Goal: Task Accomplishment & Management: Use online tool/utility

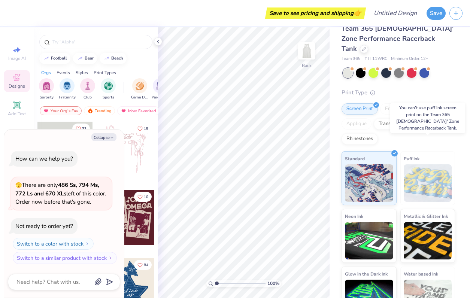
scroll to position [25, 0]
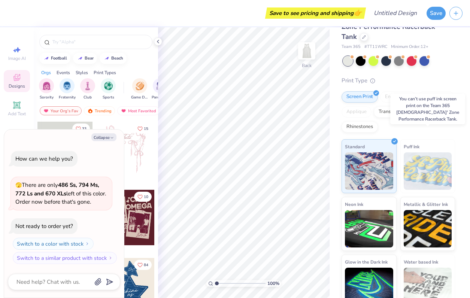
click at [428, 154] on img at bounding box center [427, 170] width 48 height 37
click at [425, 139] on div "Puff Ink" at bounding box center [427, 166] width 55 height 54
click at [425, 163] on img at bounding box center [427, 170] width 48 height 37
click at [51, 285] on textarea at bounding box center [54, 282] width 76 height 10
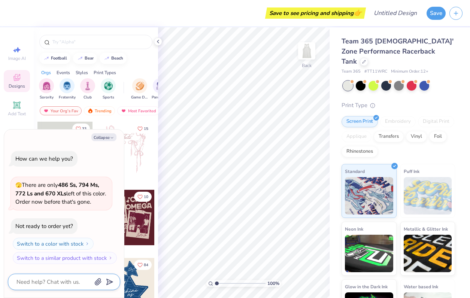
scroll to position [0, 0]
click at [16, 111] on span "Add Text" at bounding box center [17, 114] width 18 height 6
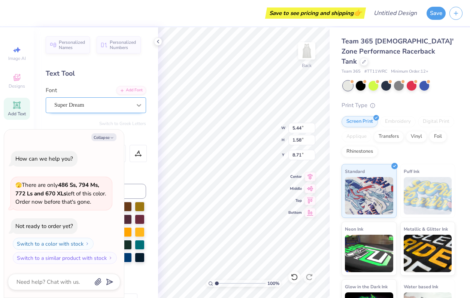
type textarea "x"
type textarea "TEXTT"
type textarea "x"
type textarea "TEXThT"
type textarea "x"
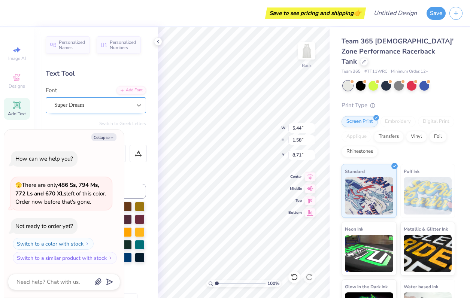
type textarea "TEXTheT"
type textarea "x"
type textarea "TEXThe T"
type textarea "x"
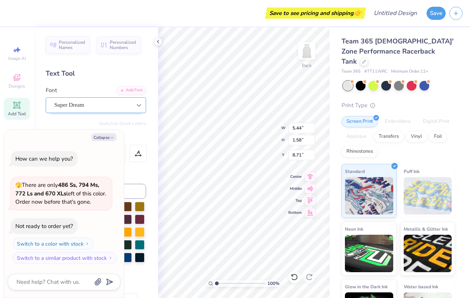
type textarea "TEXThe"
type textarea "x"
type textarea "TEXThe"
type textarea "x"
type textarea "TEXTh"
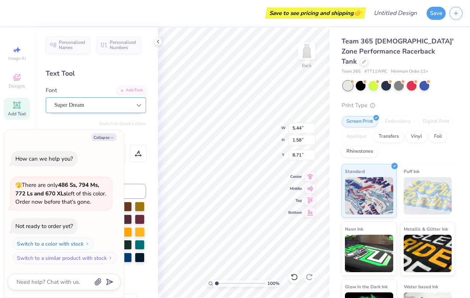
scroll to position [0, 0]
type textarea "x"
type textarea "TEXT"
type textarea "x"
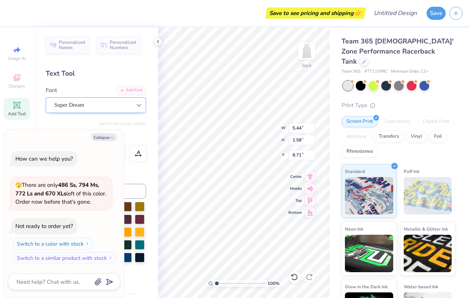
type textarea "TEX"
type textarea "x"
type textarea "TE"
type textarea "x"
type textarea "T"
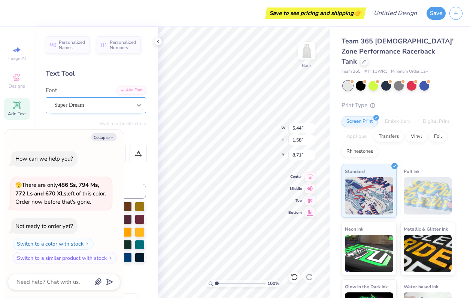
type textarea "x"
type textarea "T"
type textarea "x"
type textarea "Th"
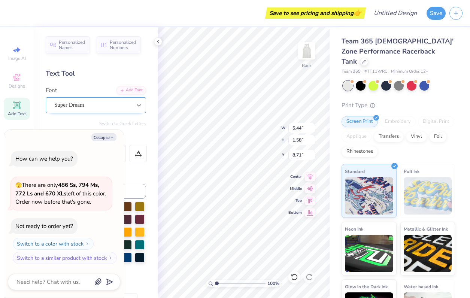
type textarea "x"
type textarea "The"
type textarea "x"
type textarea "The"
type textarea "x"
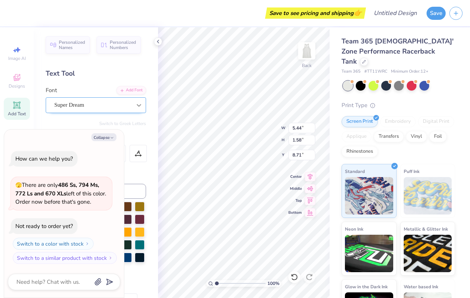
type textarea "The 5"
type textarea "x"
type textarea "The 5:"
type textarea "x"
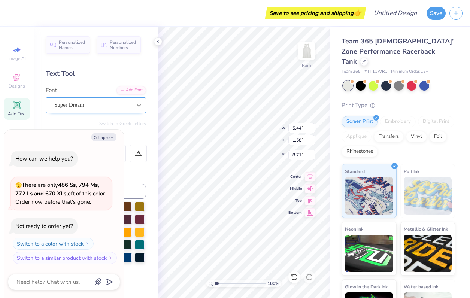
type textarea "The 5:4"
type textarea "x"
type textarea "The 5:45"
type textarea "x"
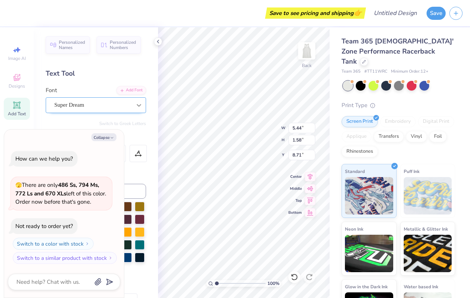
type textarea "The 5:45s"
type textarea "x"
type textarea "The 5:45"
type textarea "x"
type textarea "The 5:45'"
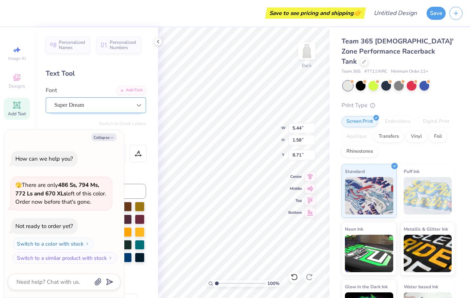
type textarea "x"
type textarea "The 5:45's"
type textarea "x"
type textarea "The 5:45's!"
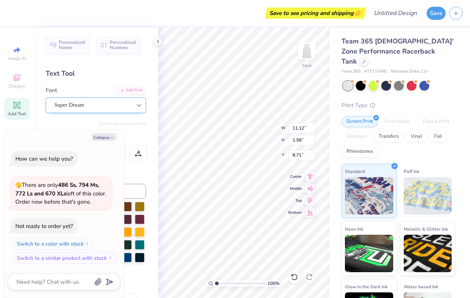
type textarea "x"
type input "3.10"
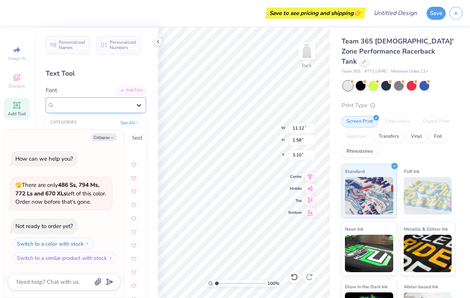
click at [135, 105] on div at bounding box center [138, 104] width 13 height 13
click at [149, 98] on div "Personalized Names Personalized Numbers Text Tool Add Font Font option Super Dr…" at bounding box center [96, 162] width 124 height 271
click at [137, 104] on icon at bounding box center [139, 105] width 4 height 3
click at [131, 121] on button "See All" at bounding box center [129, 121] width 23 height 7
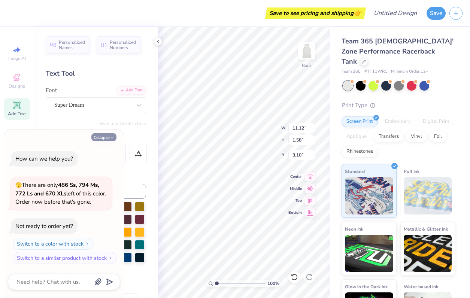
click at [108, 136] on button "Collapse" at bounding box center [103, 137] width 25 height 8
type textarea "x"
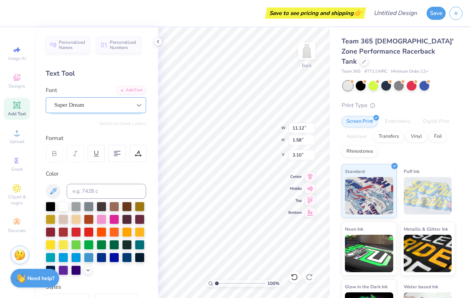
click at [135, 108] on icon at bounding box center [138, 104] width 7 height 7
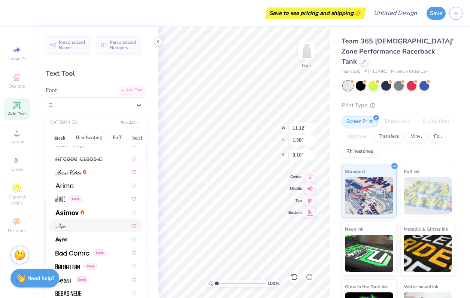
scroll to position [245, 0]
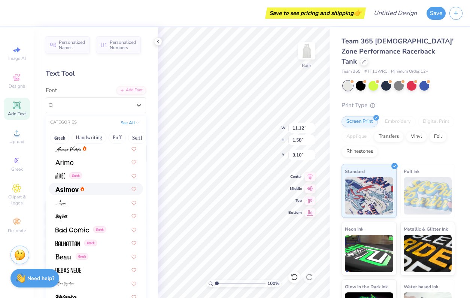
click at [89, 189] on div at bounding box center [95, 189] width 81 height 8
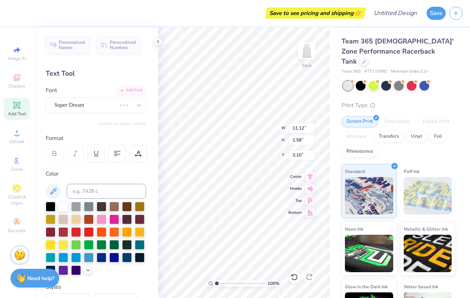
type input "10.79"
type input "1.71"
type input "3.04"
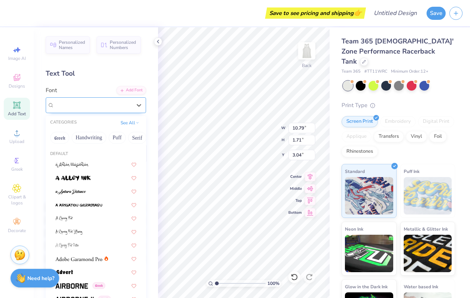
click at [108, 103] on div "[PERSON_NAME]" at bounding box center [93, 105] width 79 height 12
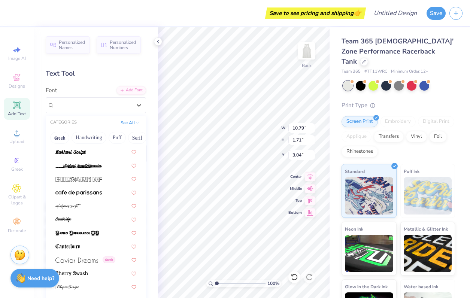
scroll to position [714, 0]
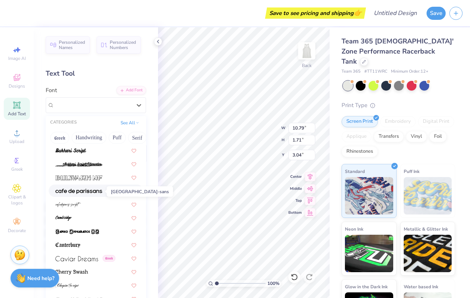
click at [94, 192] on img at bounding box center [78, 191] width 47 height 5
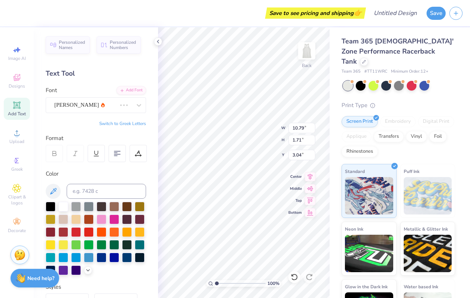
type input "7.66"
type input "1.14"
type input "3.32"
click at [111, 108] on div "[GEOGRAPHIC_DATA]-sans" at bounding box center [93, 105] width 79 height 12
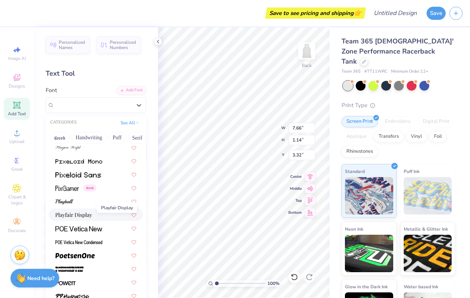
scroll to position [3137, 0]
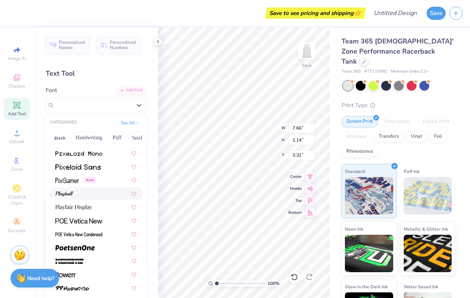
click at [83, 194] on div at bounding box center [95, 193] width 81 height 8
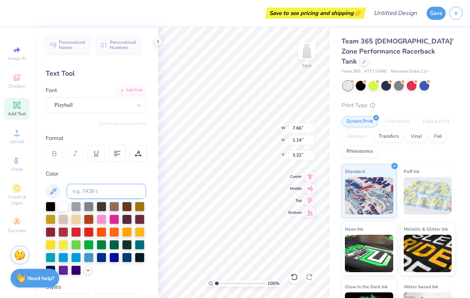
type input "10.38"
type input "1.72"
type input "3.03"
click at [77, 244] on div at bounding box center [76, 244] width 10 height 10
click at [94, 207] on div at bounding box center [89, 206] width 10 height 10
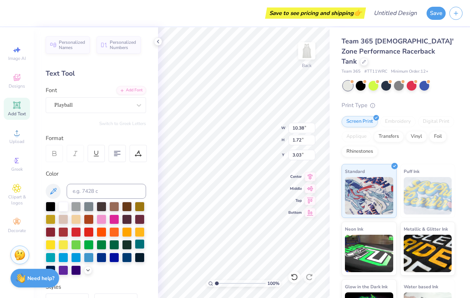
click at [141, 247] on div at bounding box center [140, 244] width 10 height 10
click at [51, 222] on div at bounding box center [51, 219] width 10 height 10
click at [65, 245] on div at bounding box center [63, 245] width 10 height 10
click at [115, 258] on div at bounding box center [114, 257] width 10 height 10
